Goal: Task Accomplishment & Management: Use online tool/utility

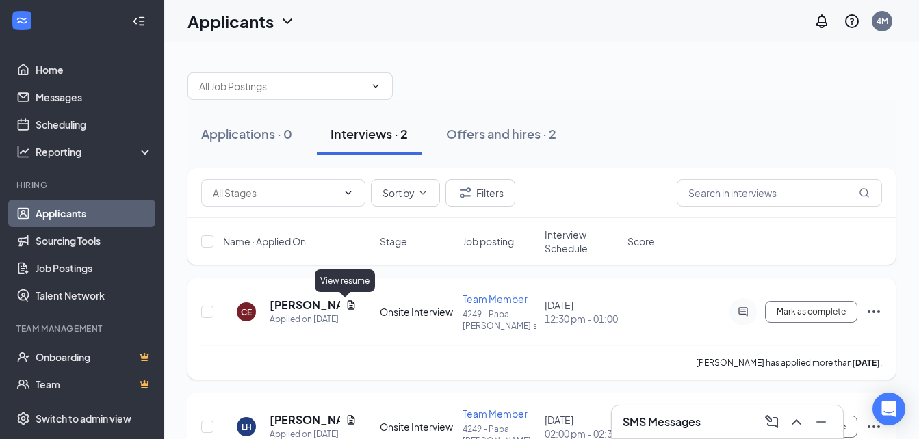
click at [345, 305] on icon "Document" at bounding box center [350, 305] width 11 height 11
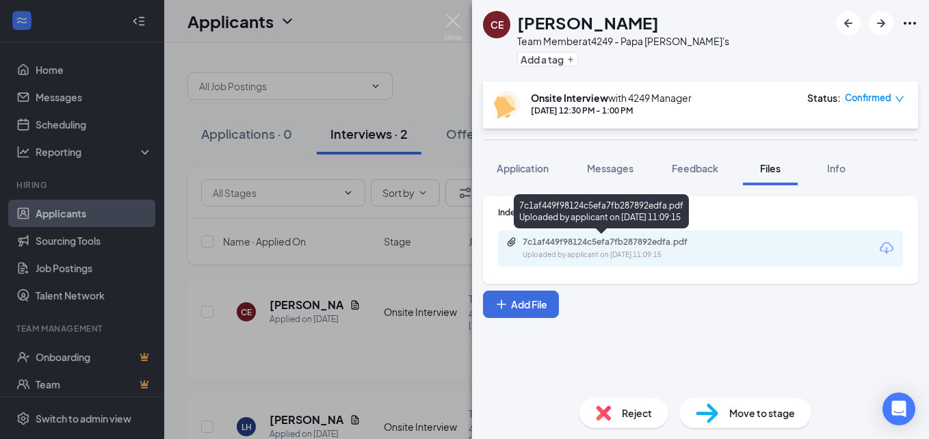
click at [642, 252] on div "Uploaded by applicant on [DATE] 11:09:15" at bounding box center [625, 255] width 205 height 11
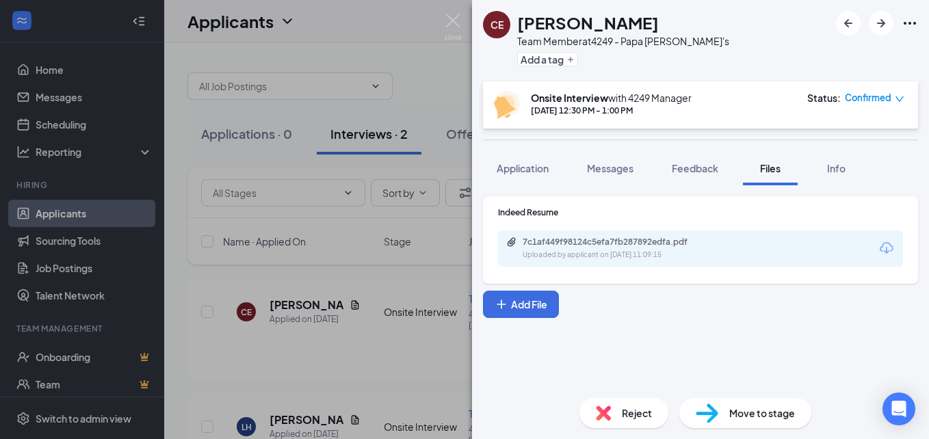
click at [387, 264] on div "CE [PERSON_NAME] Team Member at 4249 - Papa [PERSON_NAME]'s Add a tag Onsite In…" at bounding box center [464, 219] width 929 height 439
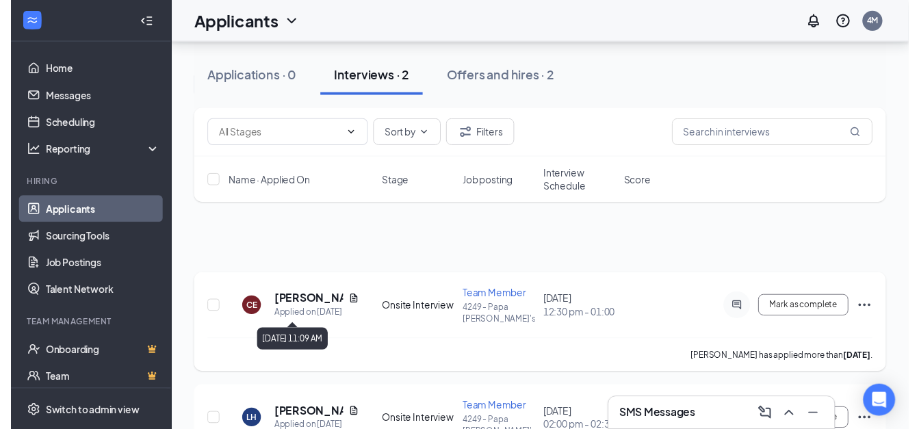
scroll to position [75, 0]
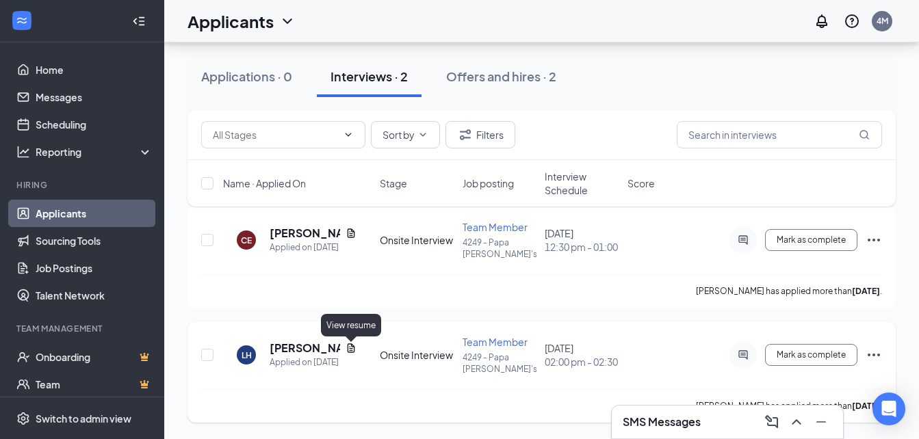
click at [356, 345] on icon "Document" at bounding box center [350, 348] width 11 height 11
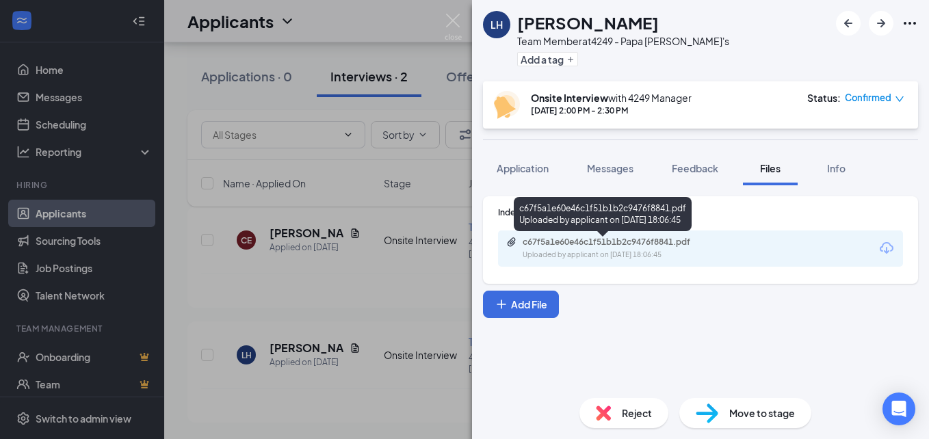
click at [639, 247] on div "c67f5a1e60e46c1f51b1b2c9476f8841.pdf" at bounding box center [619, 242] width 192 height 11
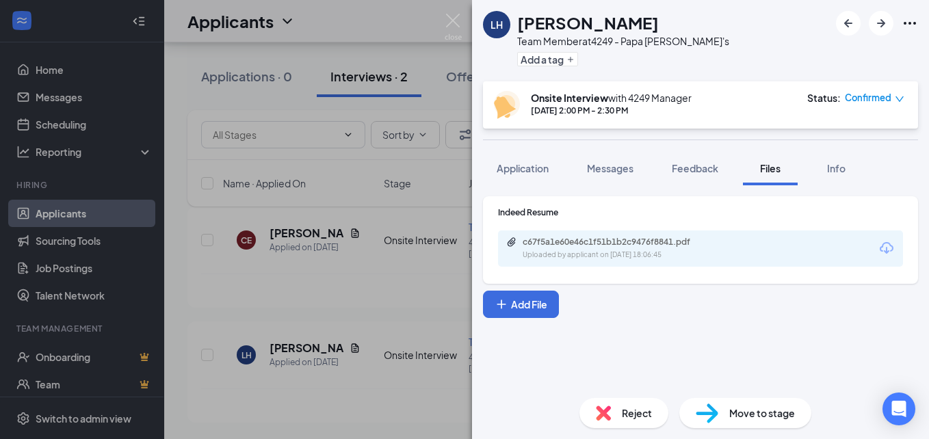
click at [379, 181] on div "LH [PERSON_NAME] Team Member at 4249 - Papa [PERSON_NAME]'s Add a tag Onsite In…" at bounding box center [464, 219] width 929 height 439
